Goal: Information Seeking & Learning: Learn about a topic

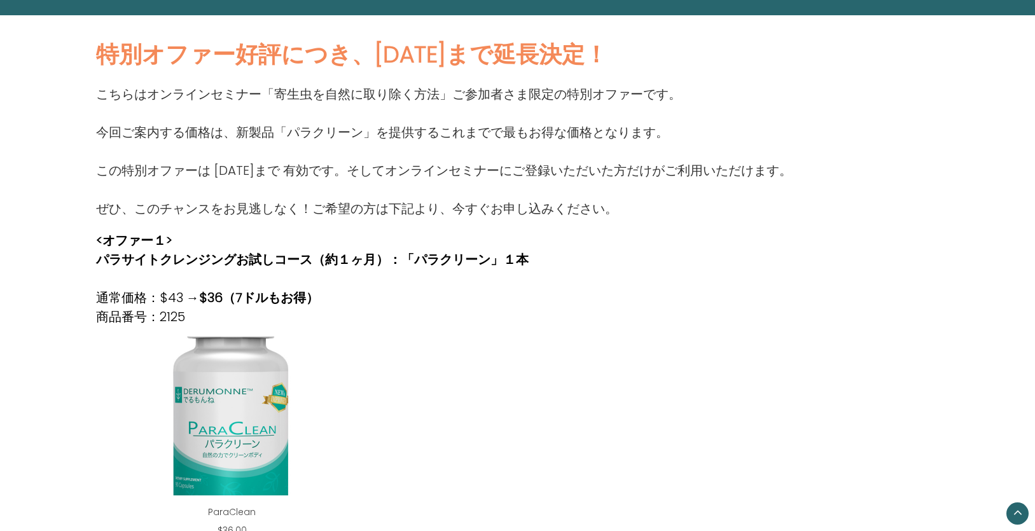
scroll to position [212, 0]
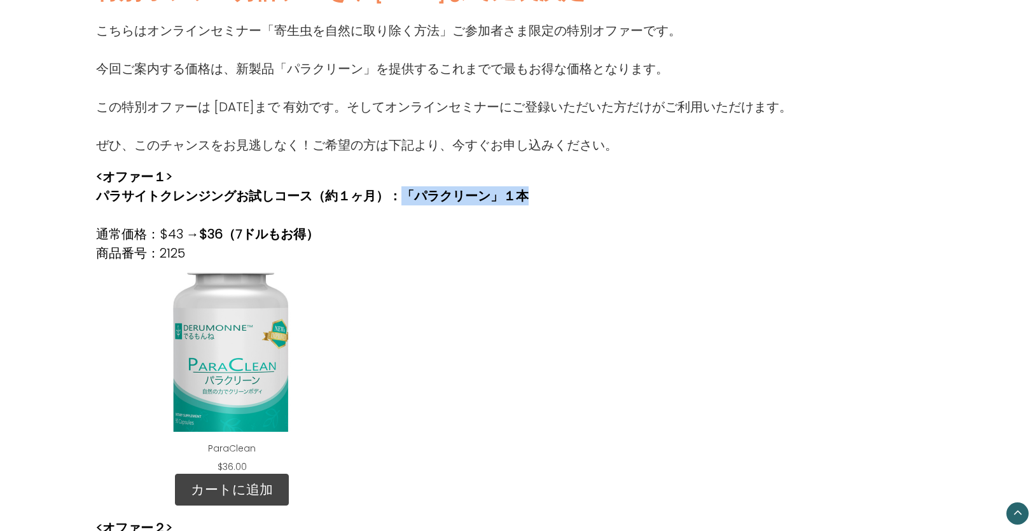
drag, startPoint x: 407, startPoint y: 196, endPoint x: 523, endPoint y: 190, distance: 116.6
click at [523, 190] on strong "パラサイトクレンジングお試しコース（約１ヶ月）：「パラクリーン」１本" at bounding box center [312, 196] width 433 height 18
copy strong "「パラクリーン」１本"
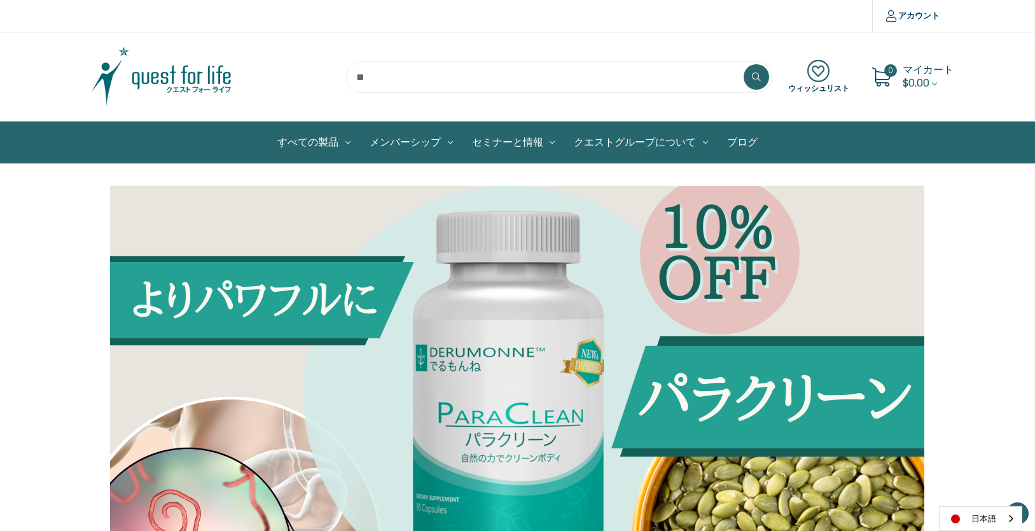
scroll to position [1055, 0]
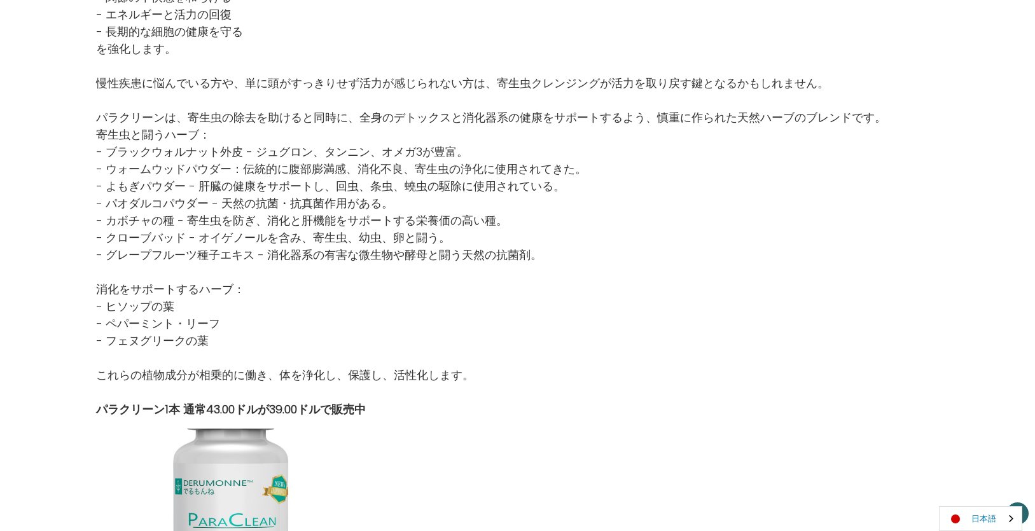
scroll to position [1071, 0]
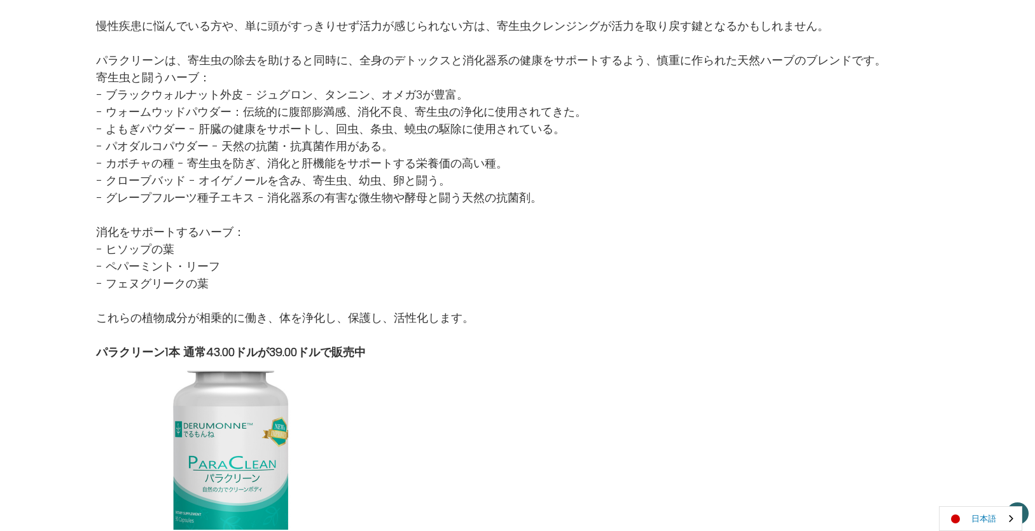
click at [978, 519] on link "日本語" at bounding box center [981, 519] width 82 height 24
click at [975, 489] on link "English" at bounding box center [975, 495] width 70 height 24
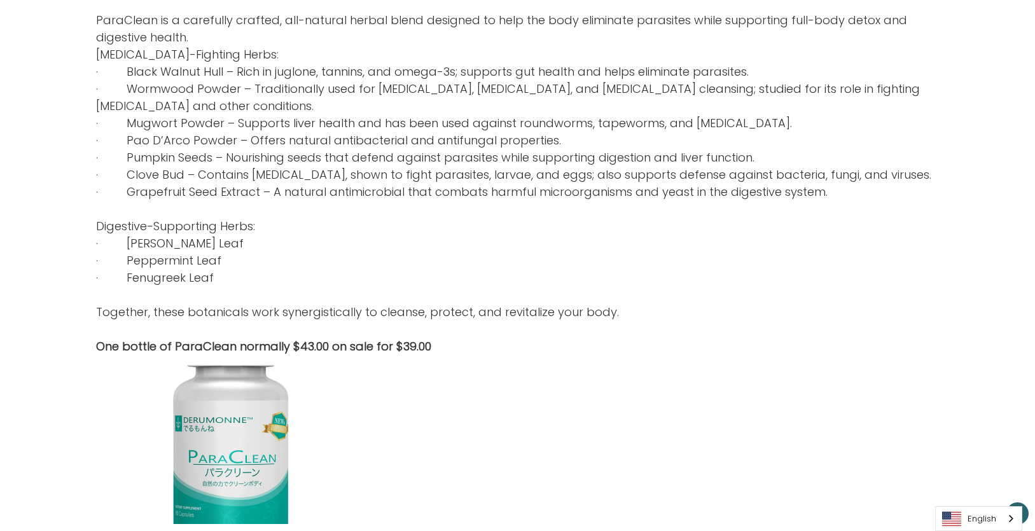
scroll to position [1013, 0]
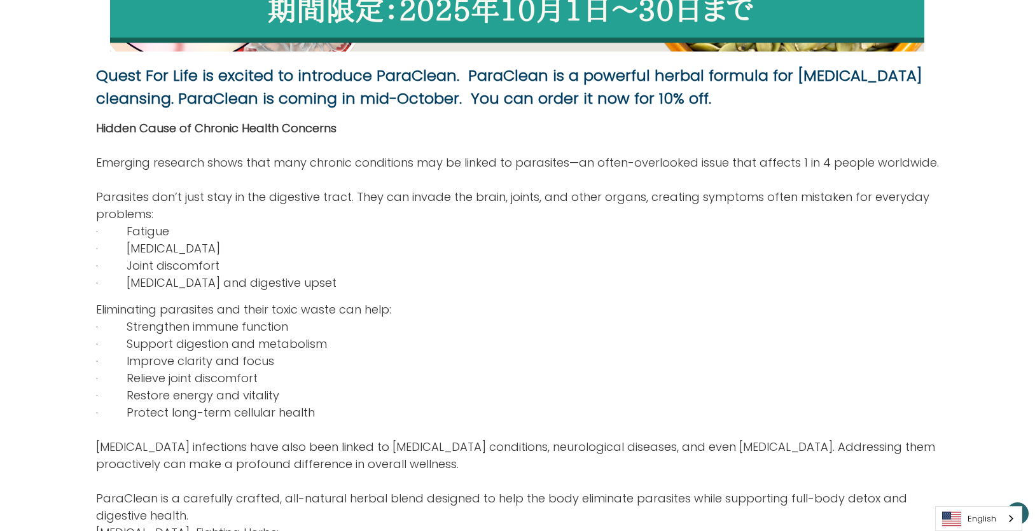
scroll to position [589, 0]
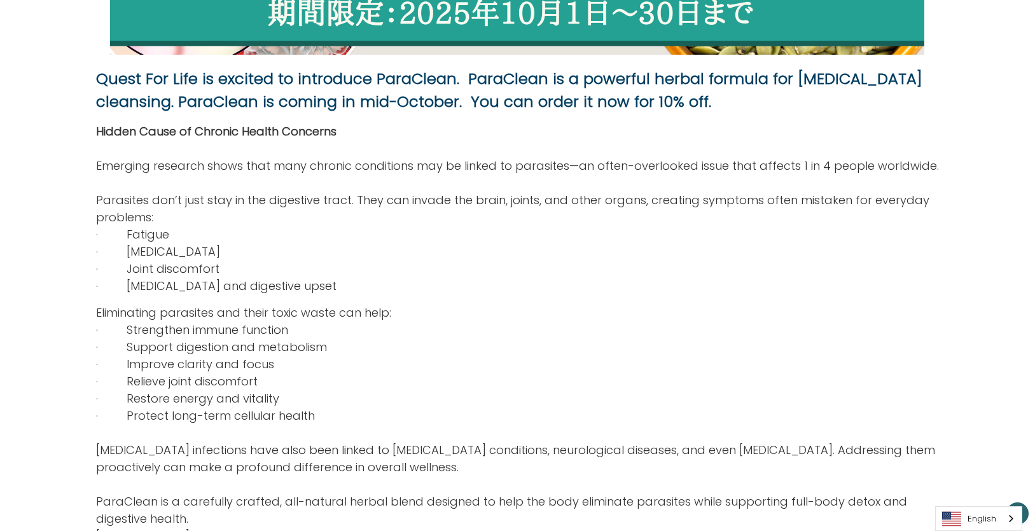
click at [701, 282] on p "· [MEDICAL_DATA] and digestive upset" at bounding box center [518, 285] width 844 height 17
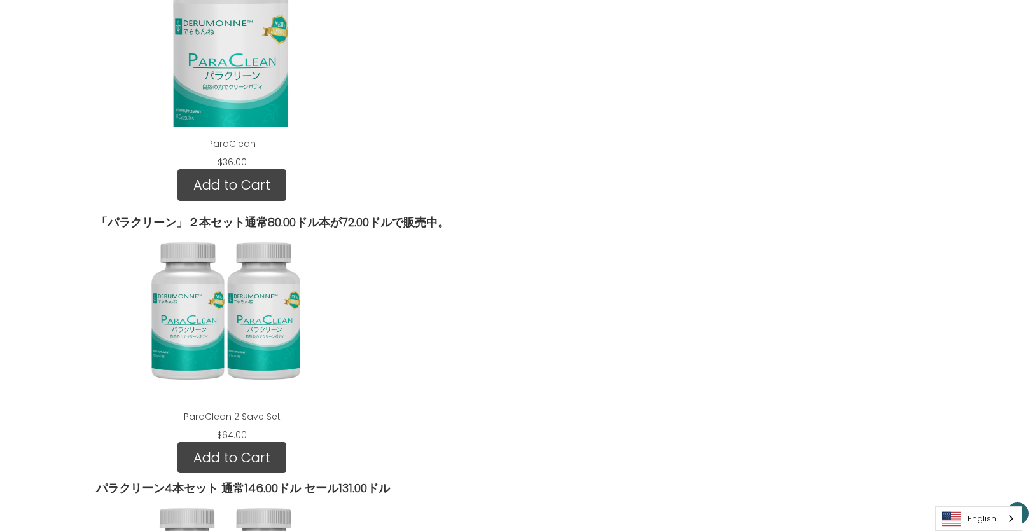
scroll to position [1480, 0]
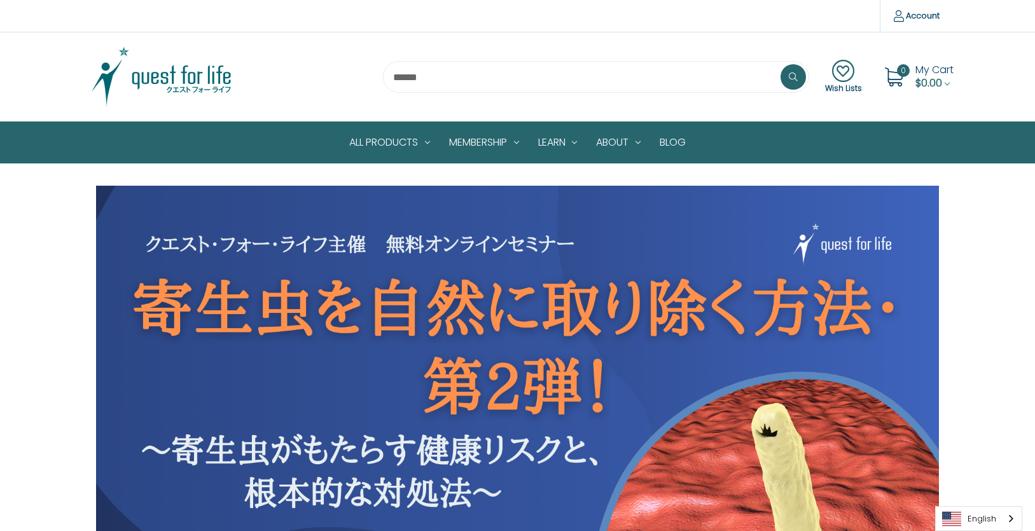
click at [272, 273] on img at bounding box center [518, 423] width 844 height 475
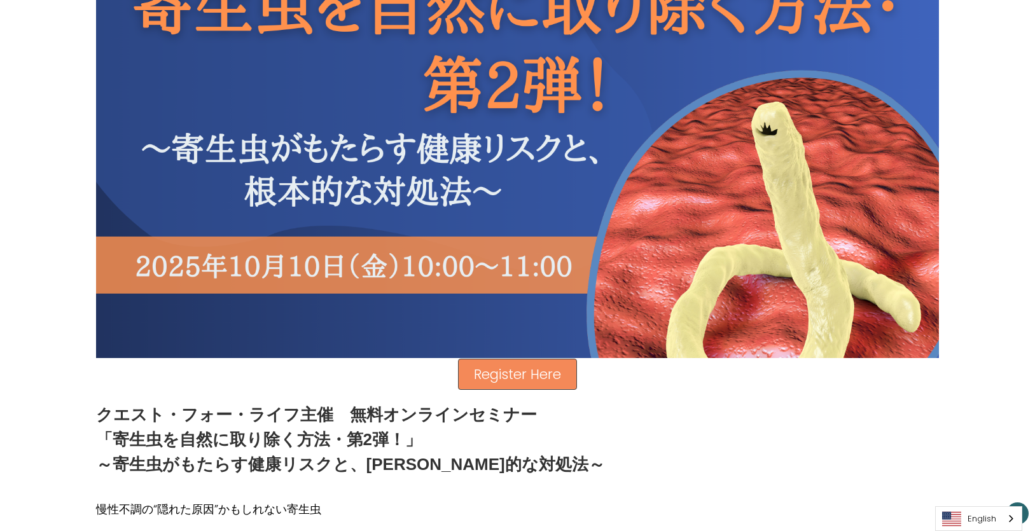
scroll to position [509, 0]
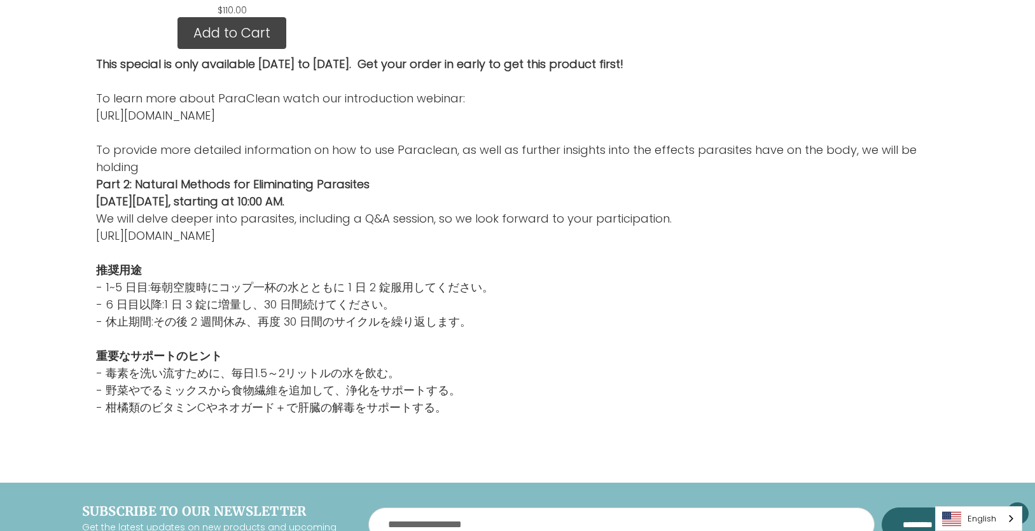
scroll to position [2286, 0]
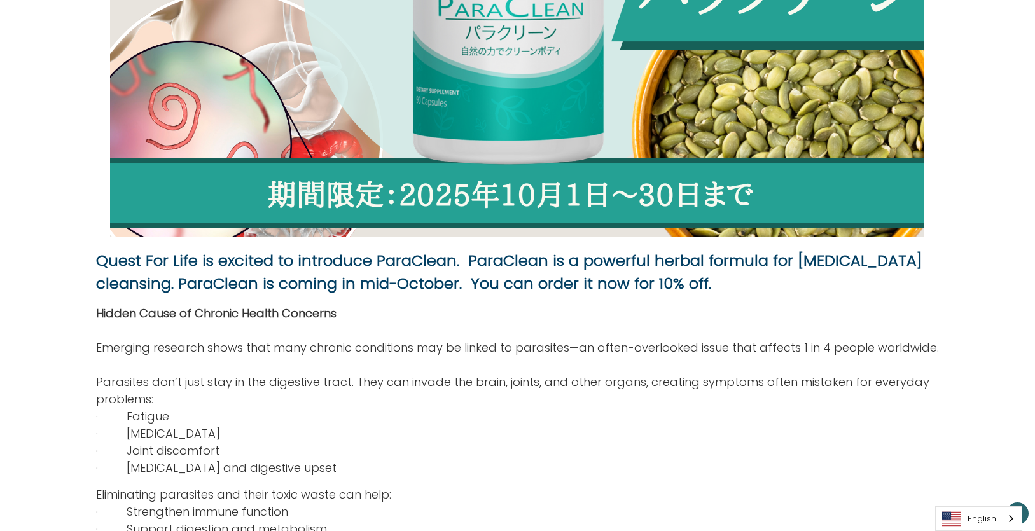
scroll to position [371, 0]
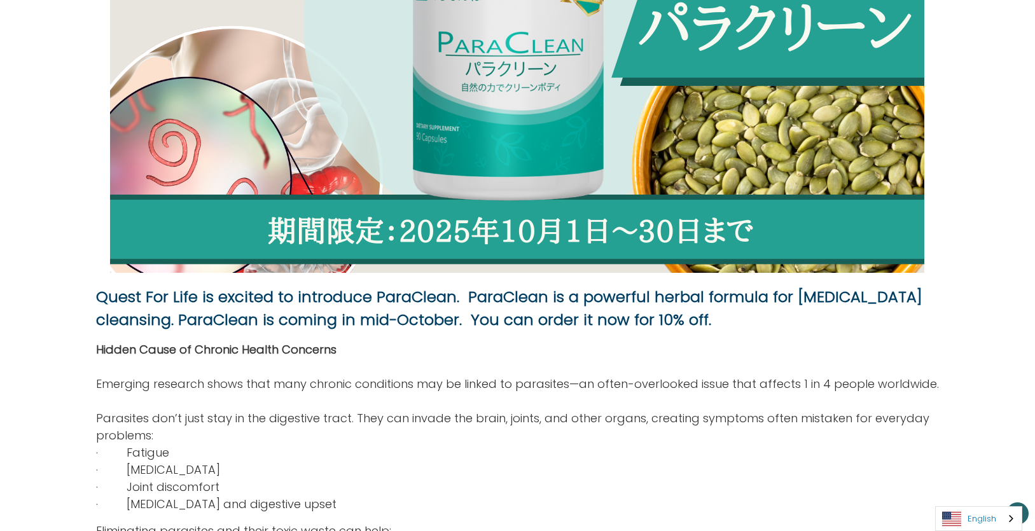
click at [976, 512] on link "English" at bounding box center [979, 519] width 86 height 24
click at [974, 488] on link "日本語" at bounding box center [969, 495] width 66 height 24
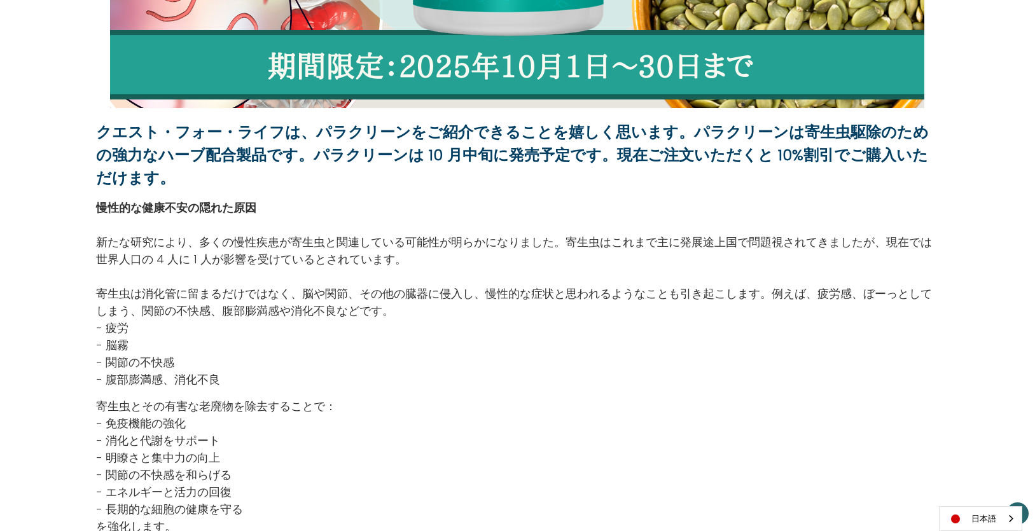
scroll to position [583, 0]
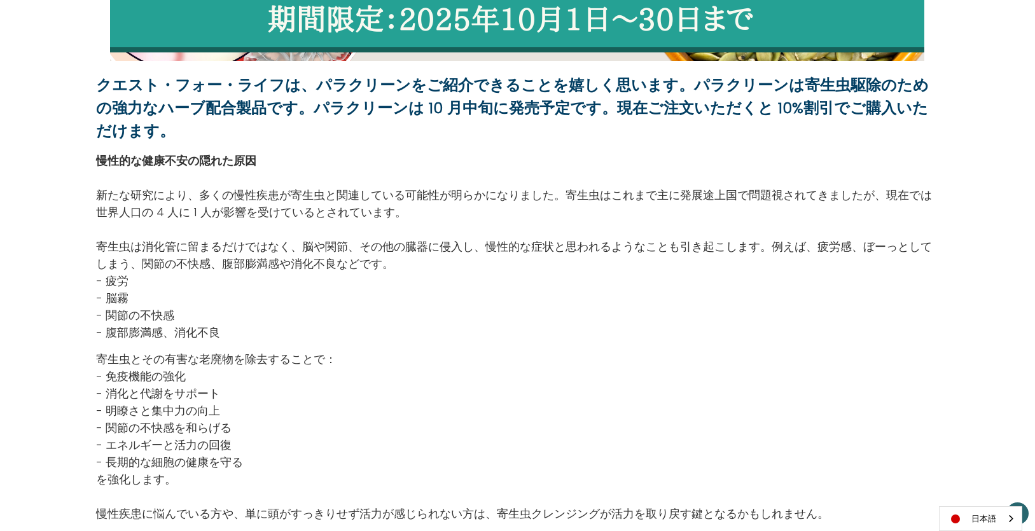
click at [545, 291] on p "- 脳霧" at bounding box center [518, 297] width 844 height 17
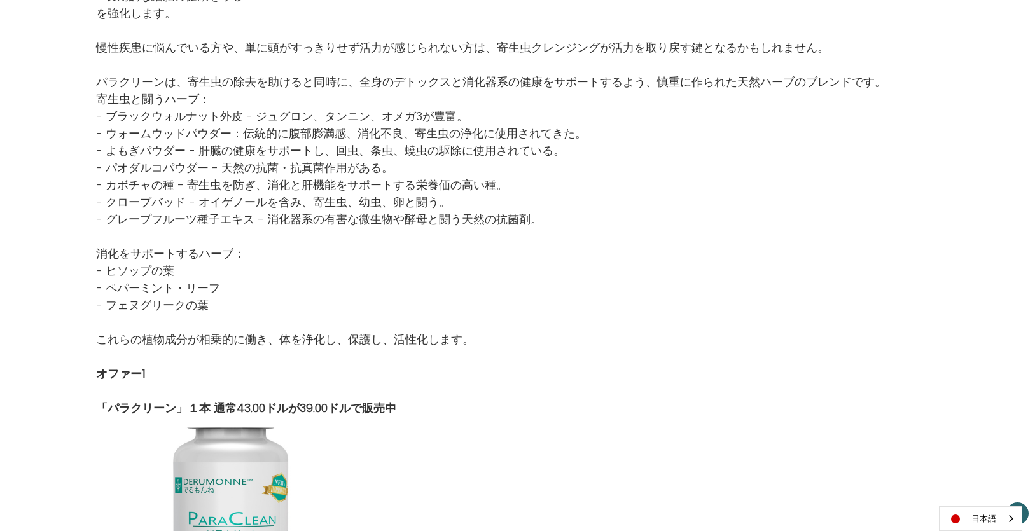
scroll to position [1134, 0]
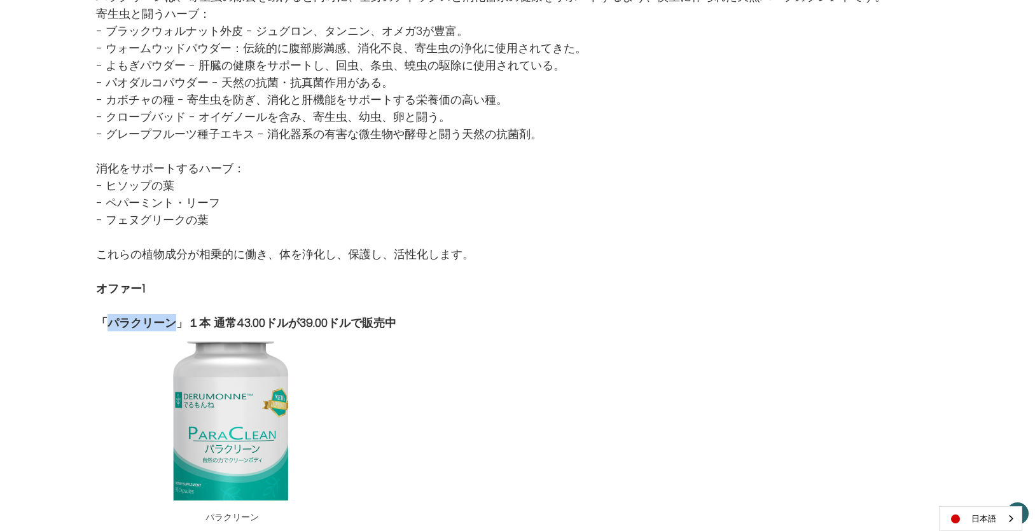
drag, startPoint x: 109, startPoint y: 321, endPoint x: 172, endPoint y: 319, distance: 62.4
click at [172, 319] on strong "「パラクリーン」１本 通常43.00ドルが39.00ドルで販売中" at bounding box center [246, 323] width 300 height 16
copy strong "パラクリーン"
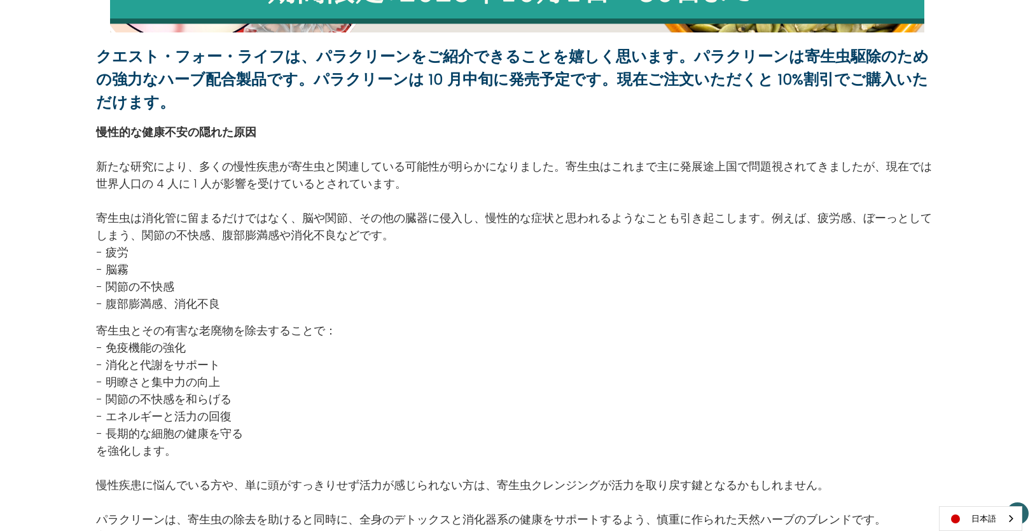
scroll to position [625, 0]
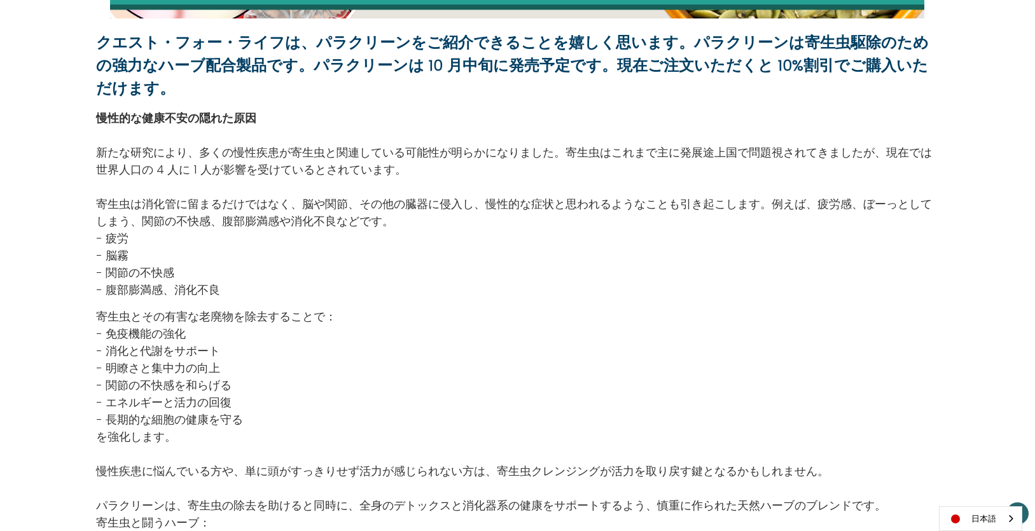
click at [598, 258] on p "- 脳霧" at bounding box center [518, 255] width 844 height 17
click at [578, 310] on p "寄生虫とその有害な老廃物を除去することで：" at bounding box center [491, 316] width 790 height 17
click at [980, 517] on link "日本語" at bounding box center [981, 519] width 82 height 24
click at [973, 486] on link "English" at bounding box center [975, 495] width 70 height 24
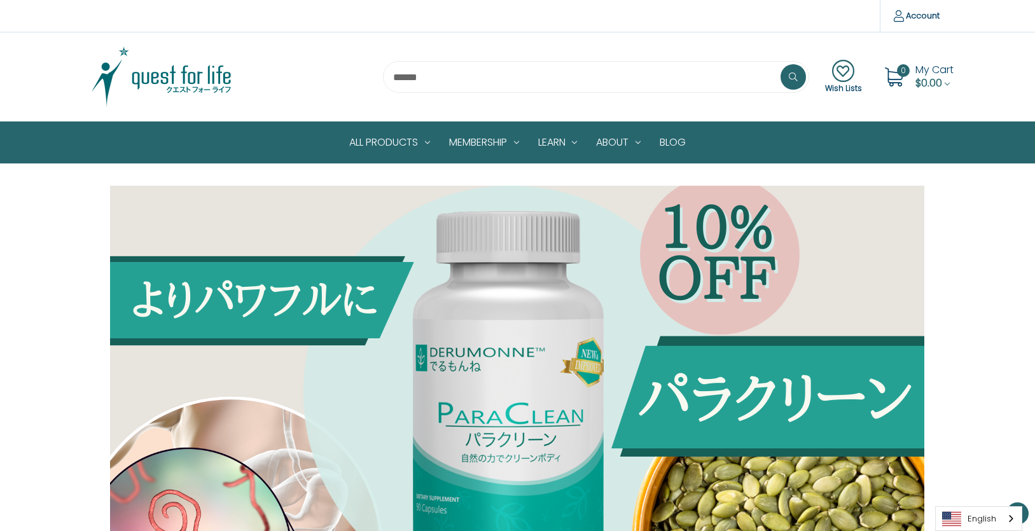
scroll to position [625, 0]
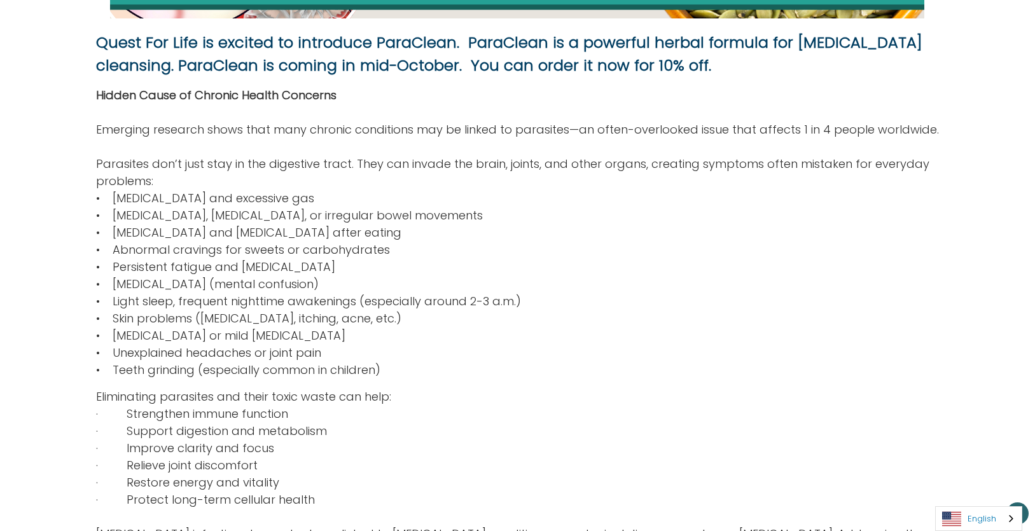
click at [977, 513] on link "English" at bounding box center [979, 519] width 86 height 24
click at [970, 487] on link "日本語" at bounding box center [969, 495] width 66 height 24
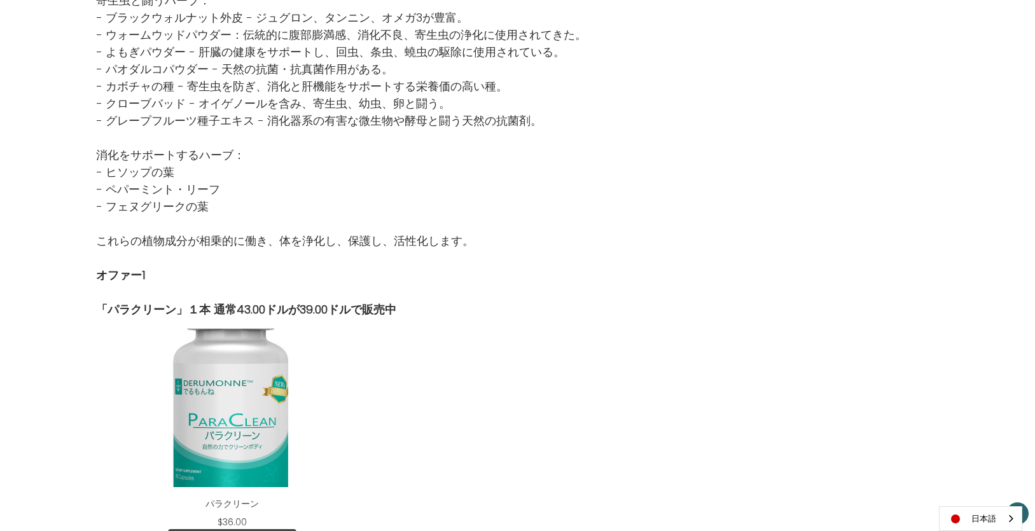
scroll to position [1304, 0]
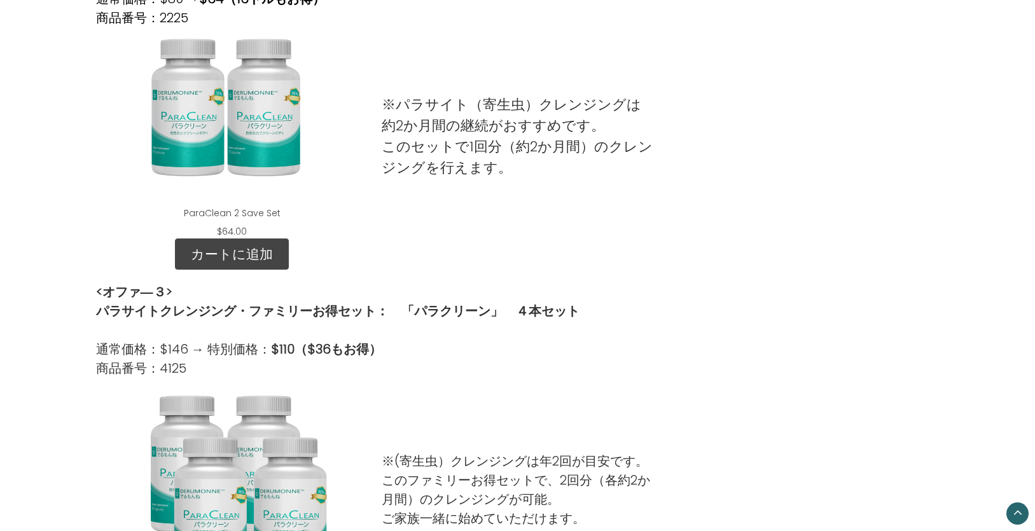
scroll to position [848, 0]
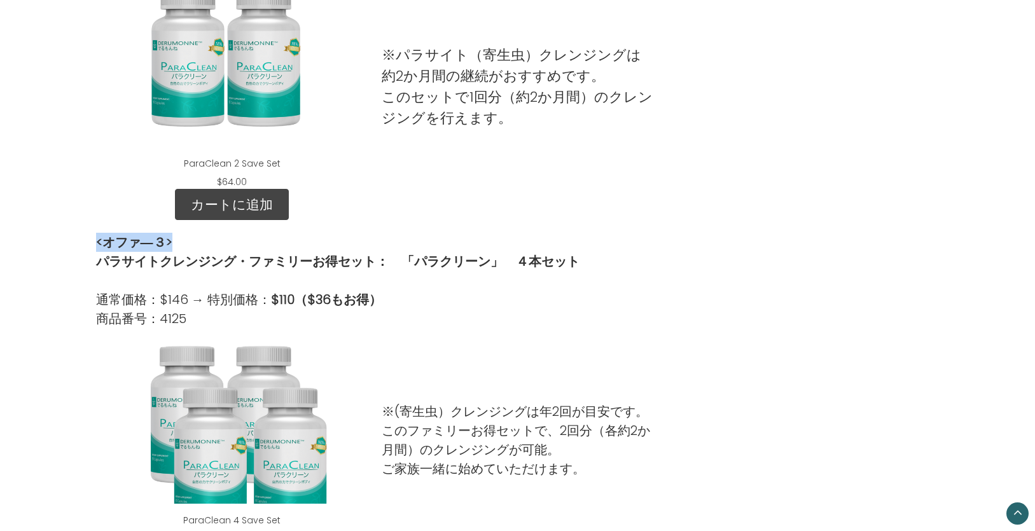
drag, startPoint x: 173, startPoint y: 239, endPoint x: 88, endPoint y: 243, distance: 85.3
click at [88, 243] on div "特別オファー好評につき、[DATE]まで延長決定！ こちらはオンラインセミナー「寄生虫を自然に取り除く方法」ご参加者さま限定の特別オファーです。 今回ご案内す…" at bounding box center [518, 227] width 863 height 1778
copy strong "<オファ―３>"
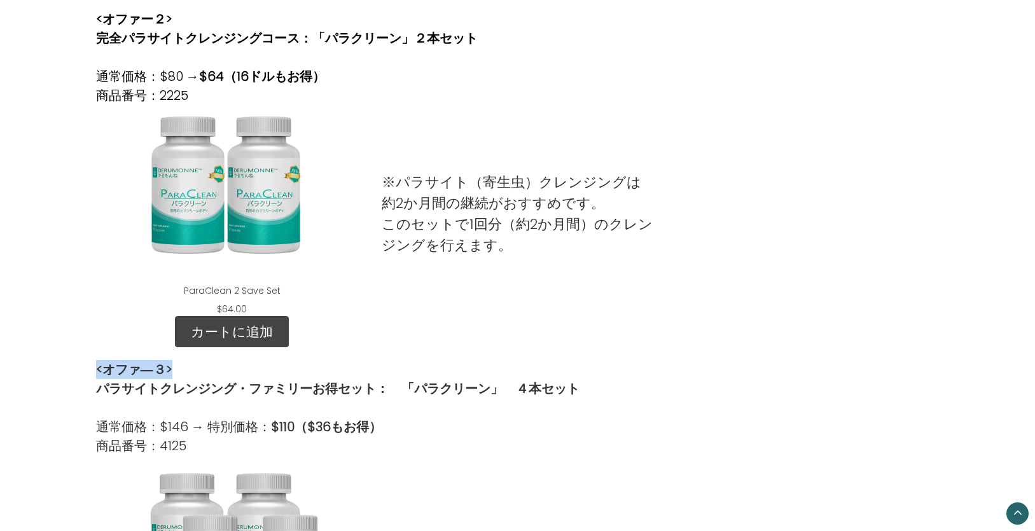
scroll to position [424, 0]
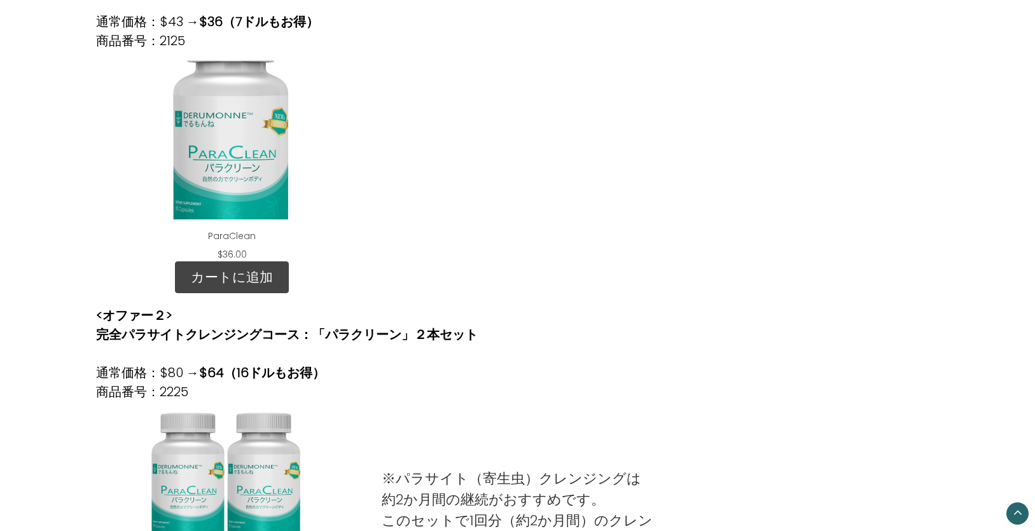
click at [146, 310] on strong "<オファー２>" at bounding box center [134, 316] width 76 height 18
drag, startPoint x: 172, startPoint y: 314, endPoint x: 92, endPoint y: 316, distance: 80.2
click at [92, 316] on div "<オファー２> 完全パラサイトクレンジングコース：「パラクリーン」２本セット 通常価格：$80 → $64（16ドルもお得） 商品番号：2225" at bounding box center [517, 347] width 857 height 108
copy strong "<オファー２>"
